Goal: Information Seeking & Learning: Learn about a topic

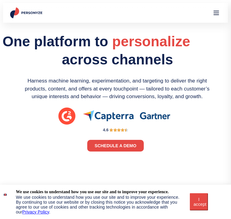
scroll to position [252, 77]
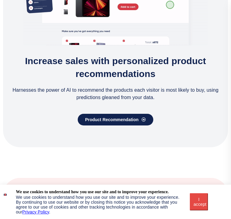
click at [196, 194] on button "I accept" at bounding box center [198, 201] width 18 height 17
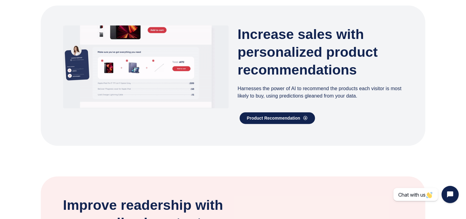
scroll to position [194, 0]
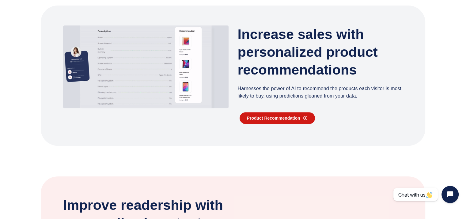
click at [230, 116] on span "Product Recommendation" at bounding box center [273, 118] width 53 height 4
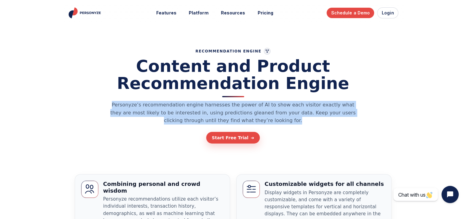
drag, startPoint x: 112, startPoint y: 104, endPoint x: 288, endPoint y: 121, distance: 177.1
click at [288, 121] on p "Personyze’s recommendation engine harnesses the power of AI to show each visito…" at bounding box center [233, 113] width 251 height 24
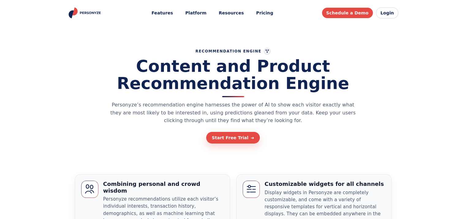
scroll to position [0, 2]
